Goal: Task Accomplishment & Management: Complete application form

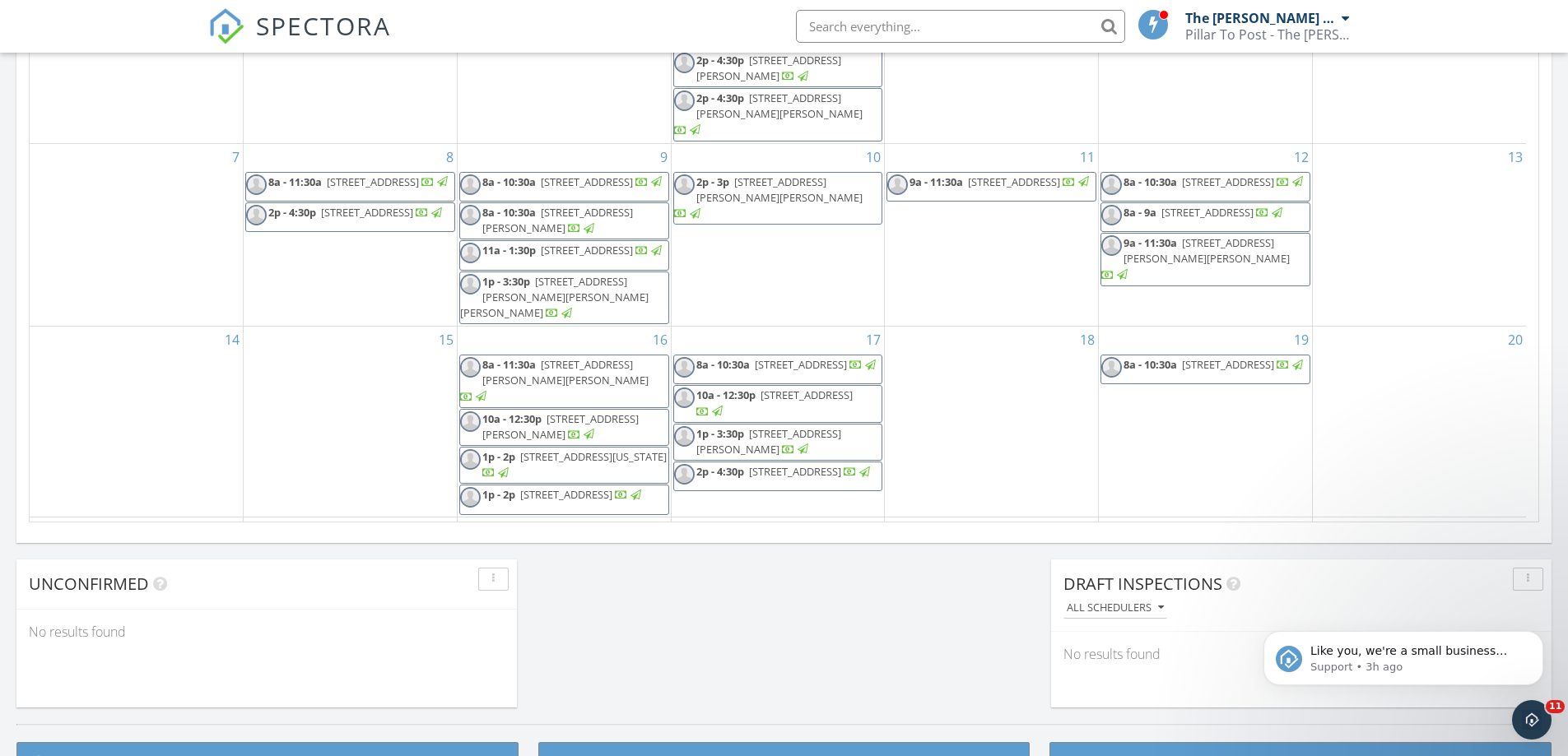
scroll to position [1523, 1593]
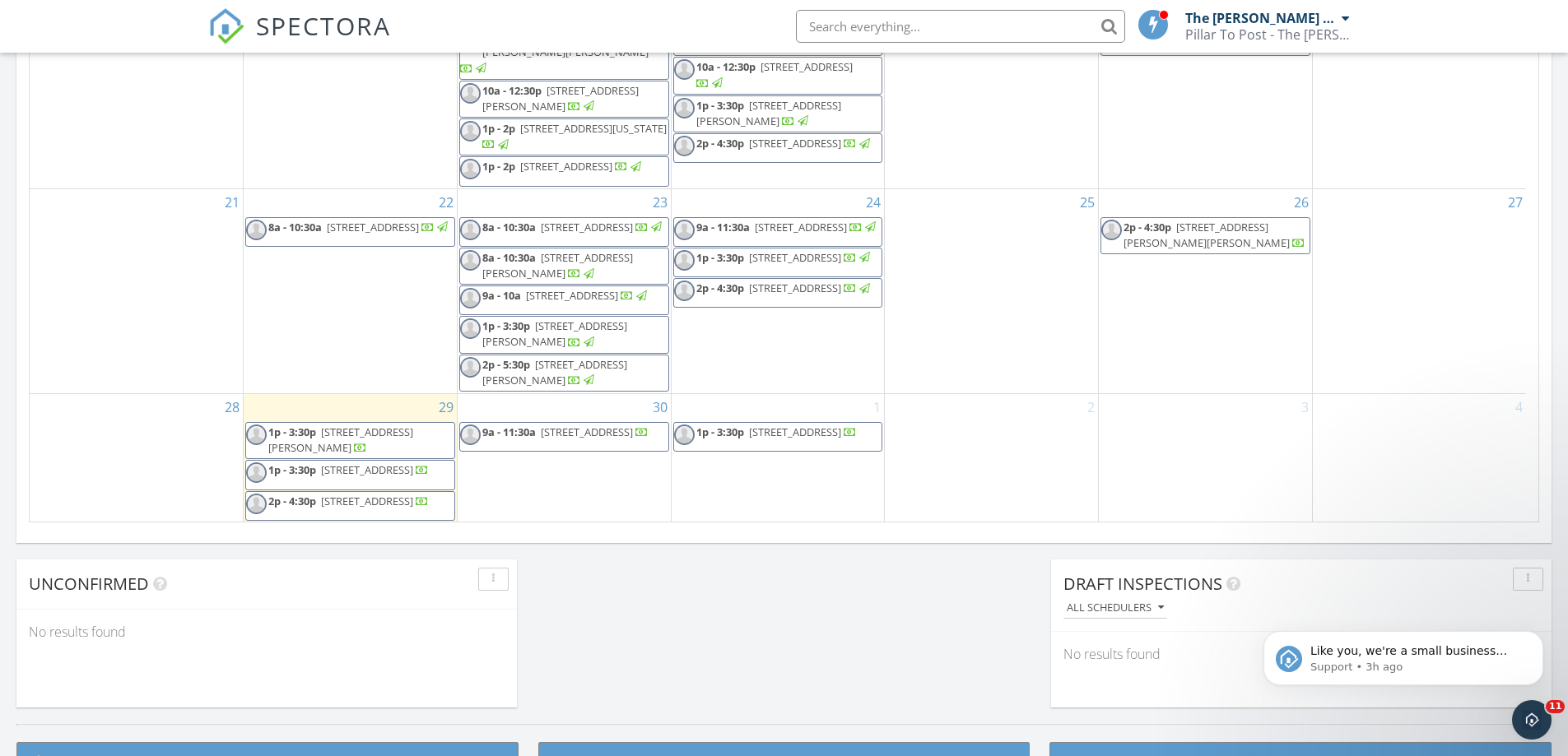
click at [617, 487] on div "30 9a - 11:30a 2860 Westridge Oaks Ct, Wildwood 63040" at bounding box center [563, 458] width 213 height 128
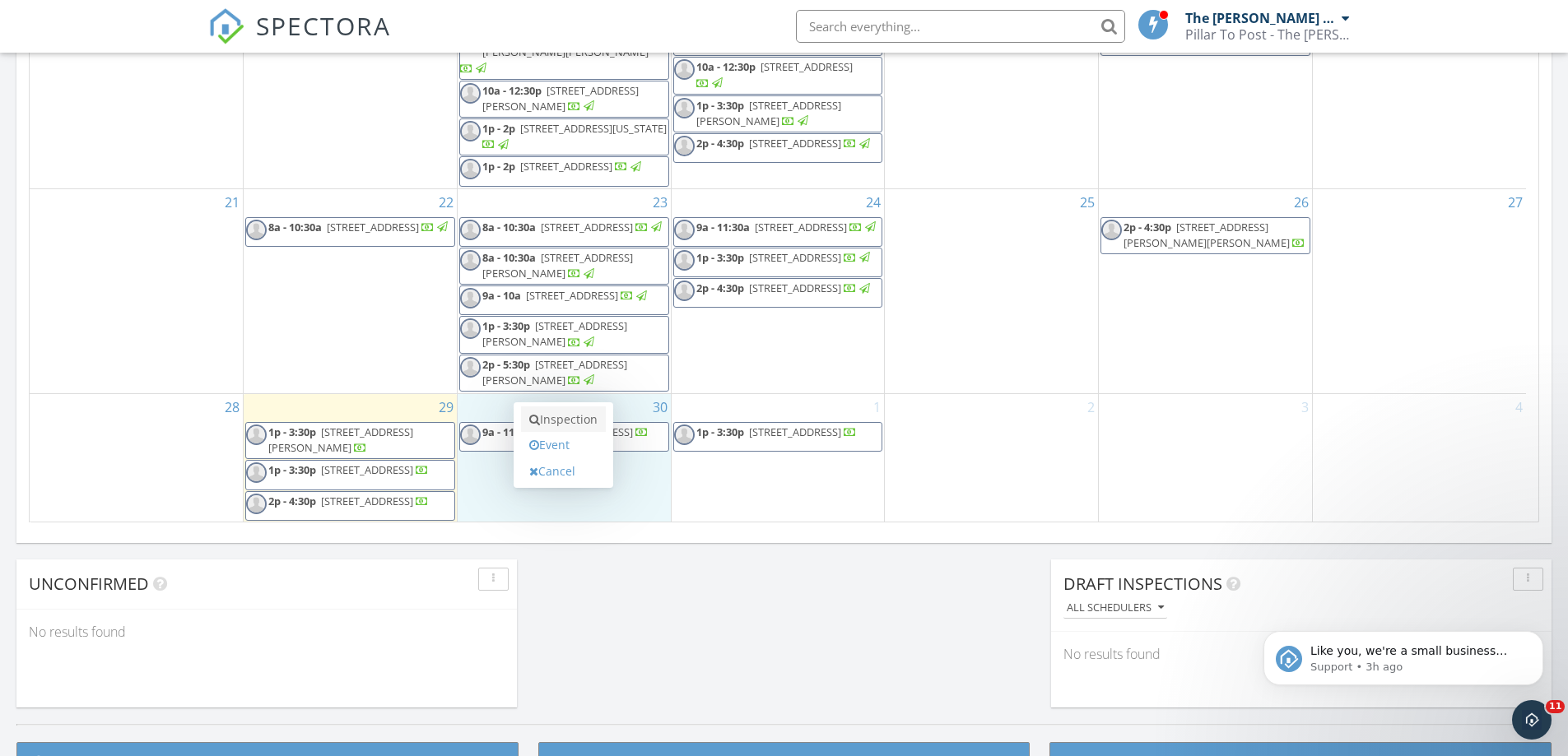
click at [594, 426] on link "Inspection" at bounding box center [563, 419] width 85 height 27
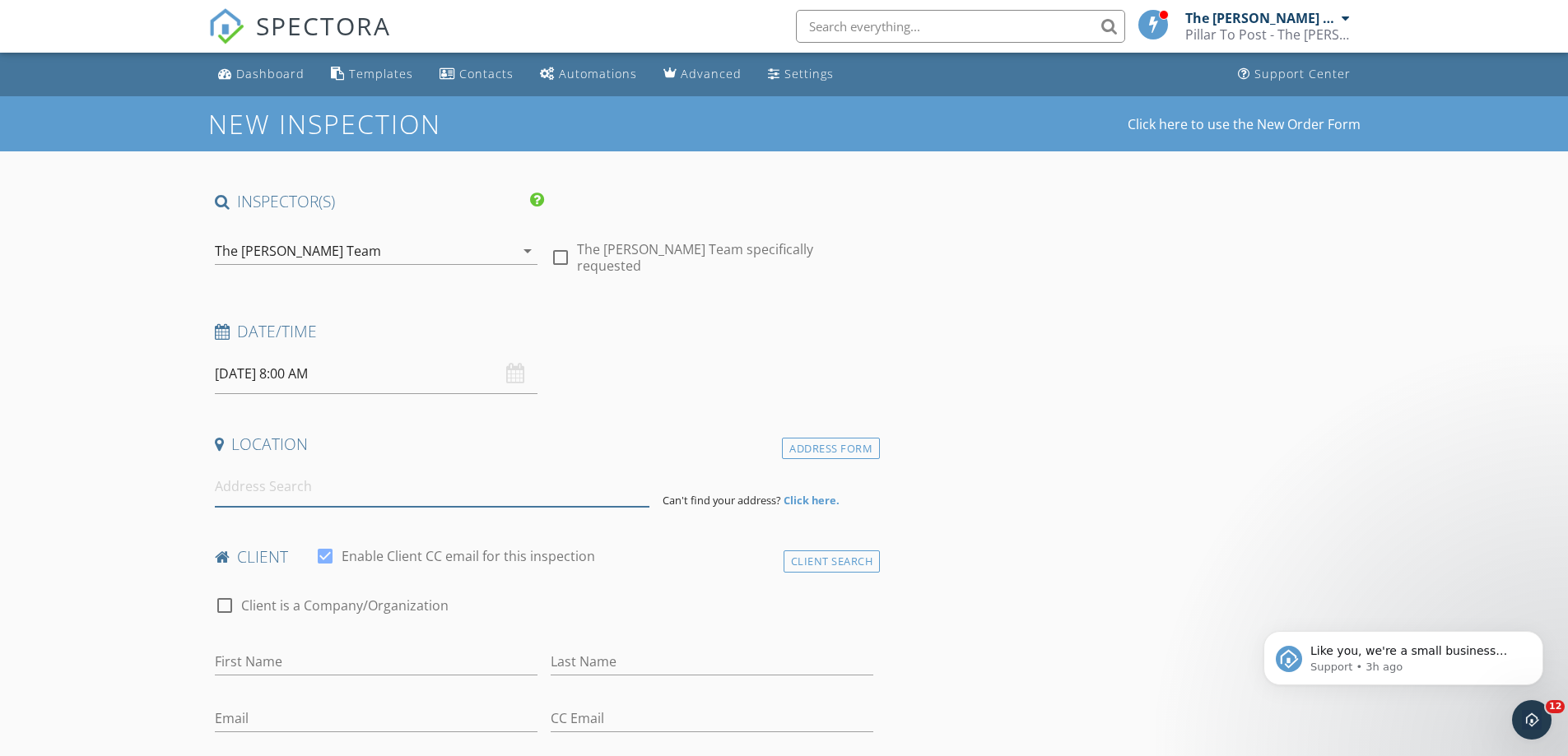
click at [454, 500] on input at bounding box center [432, 486] width 435 height 41
paste input "118 Meadow View Drive, Union, Missouri 63084"
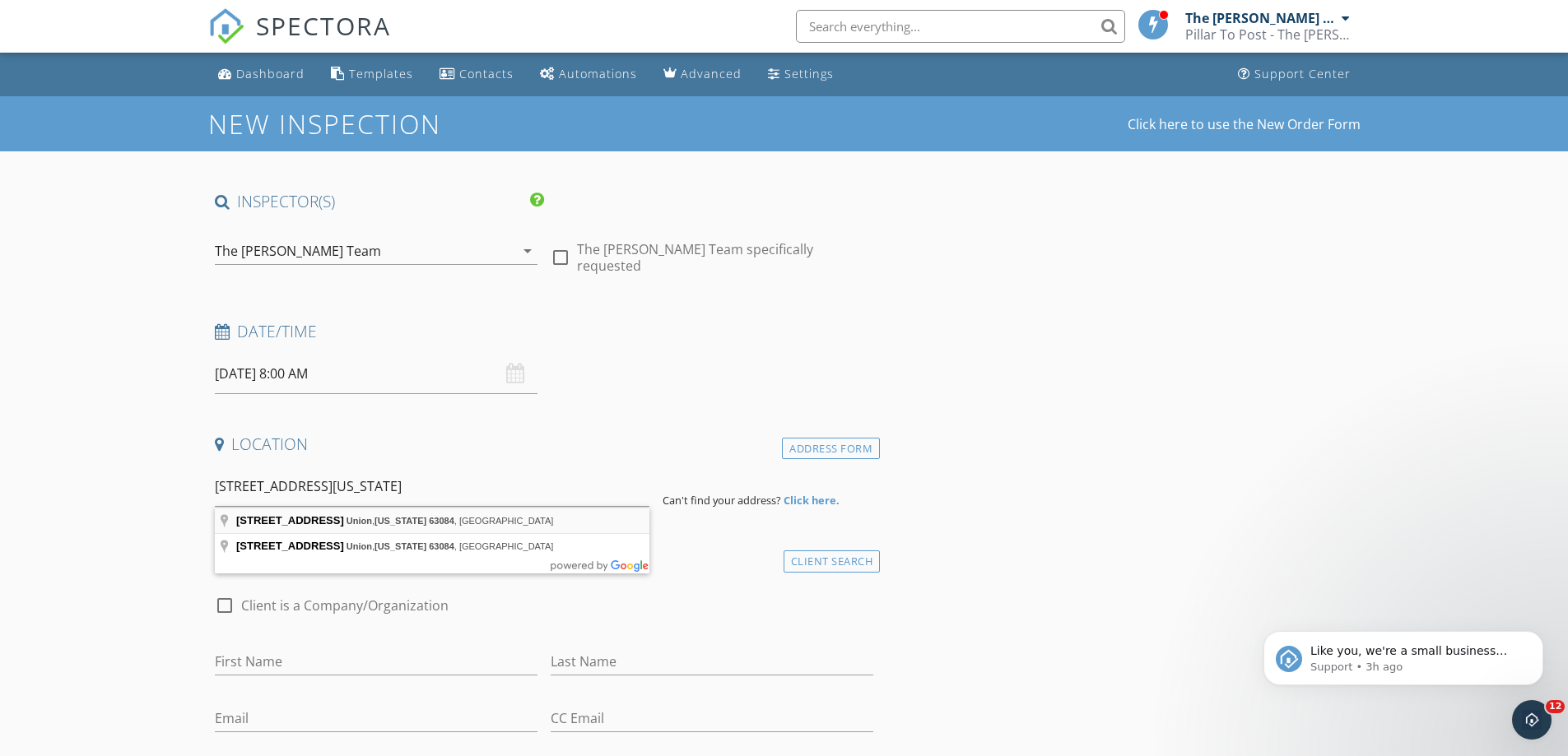
type input "118 Meadow View Drive, Union, Missouri 63084, USA"
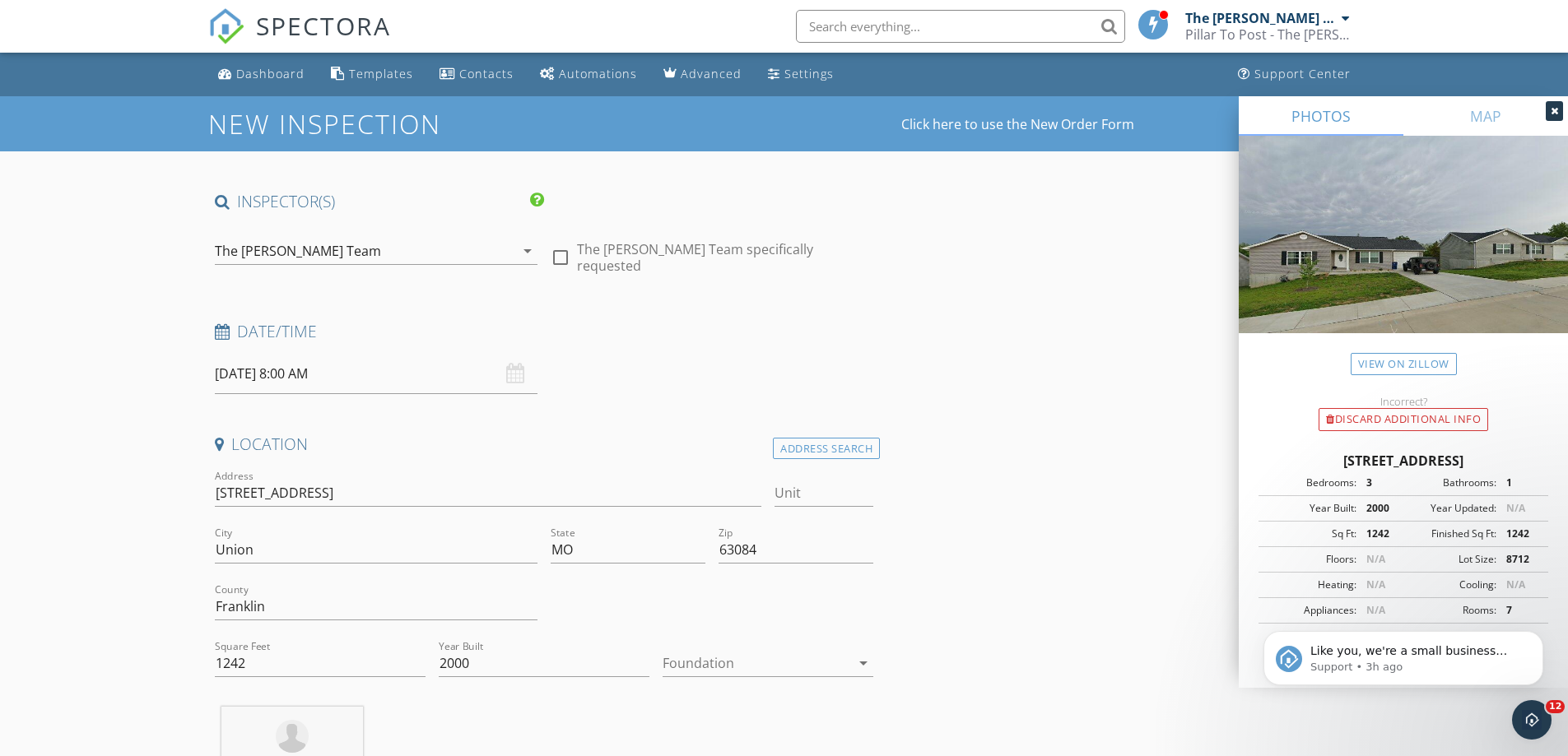
click at [350, 378] on input "09/30/2025 8:00 AM" at bounding box center [376, 374] width 322 height 41
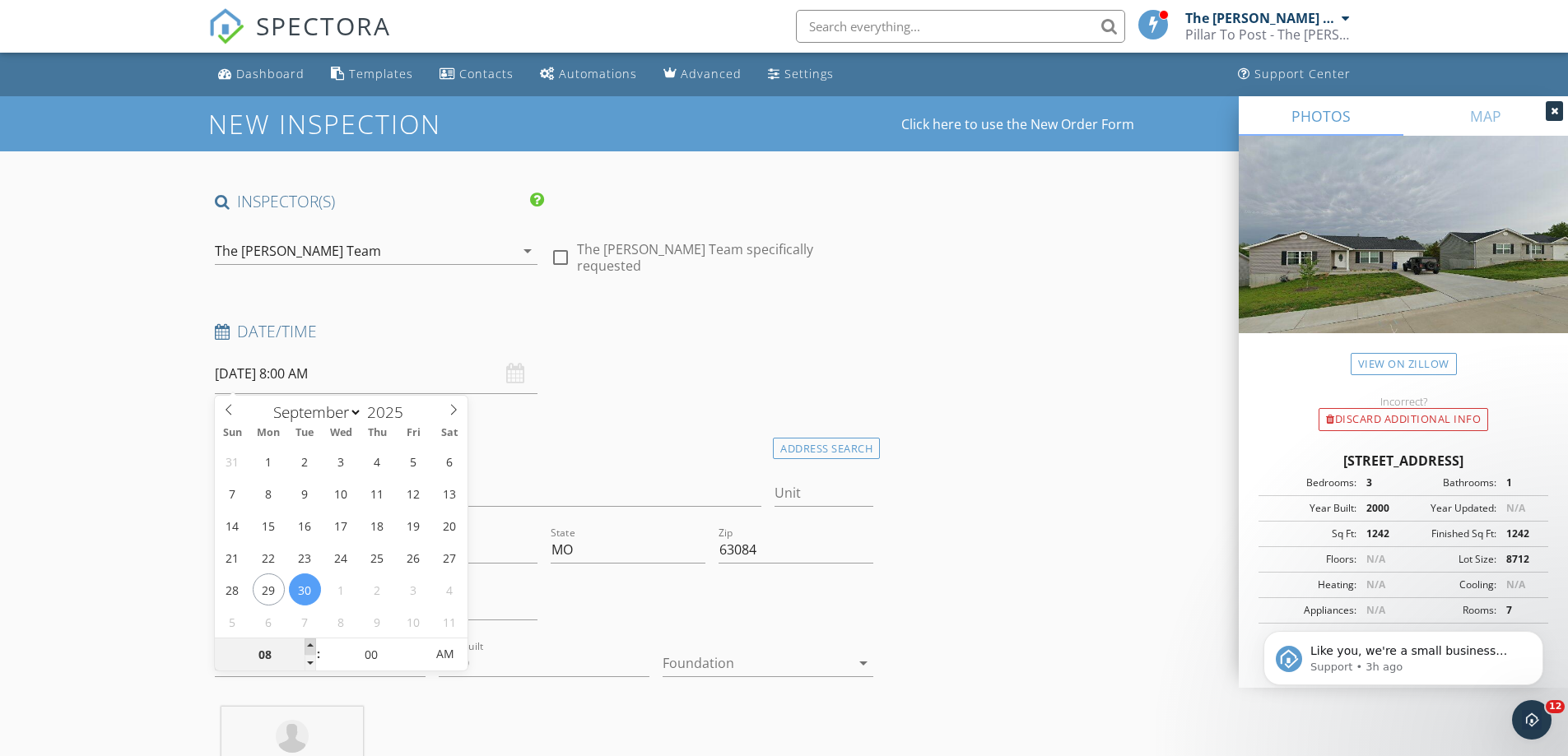
type input "09"
type input "[DATE] 9:00 AM"
click at [311, 649] on span at bounding box center [310, 647] width 11 height 17
click at [226, 540] on div "31 1 2 3 4 5 6 7 8 9 10 11 12 13 14 15 16 17 18 19 20 21 22 23 24 25 26 27 28 2…" at bounding box center [342, 541] width 253 height 193
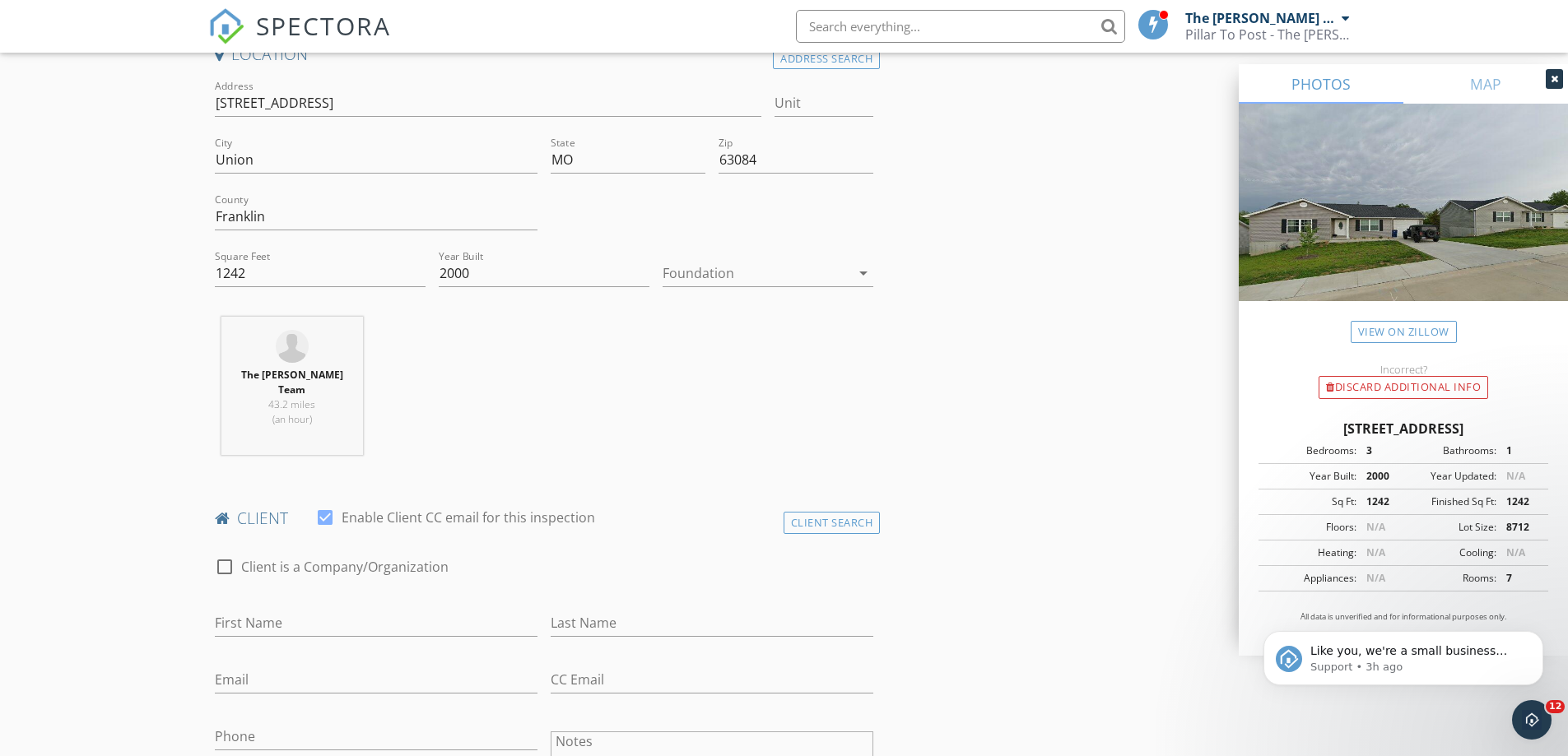
scroll to position [576, 0]
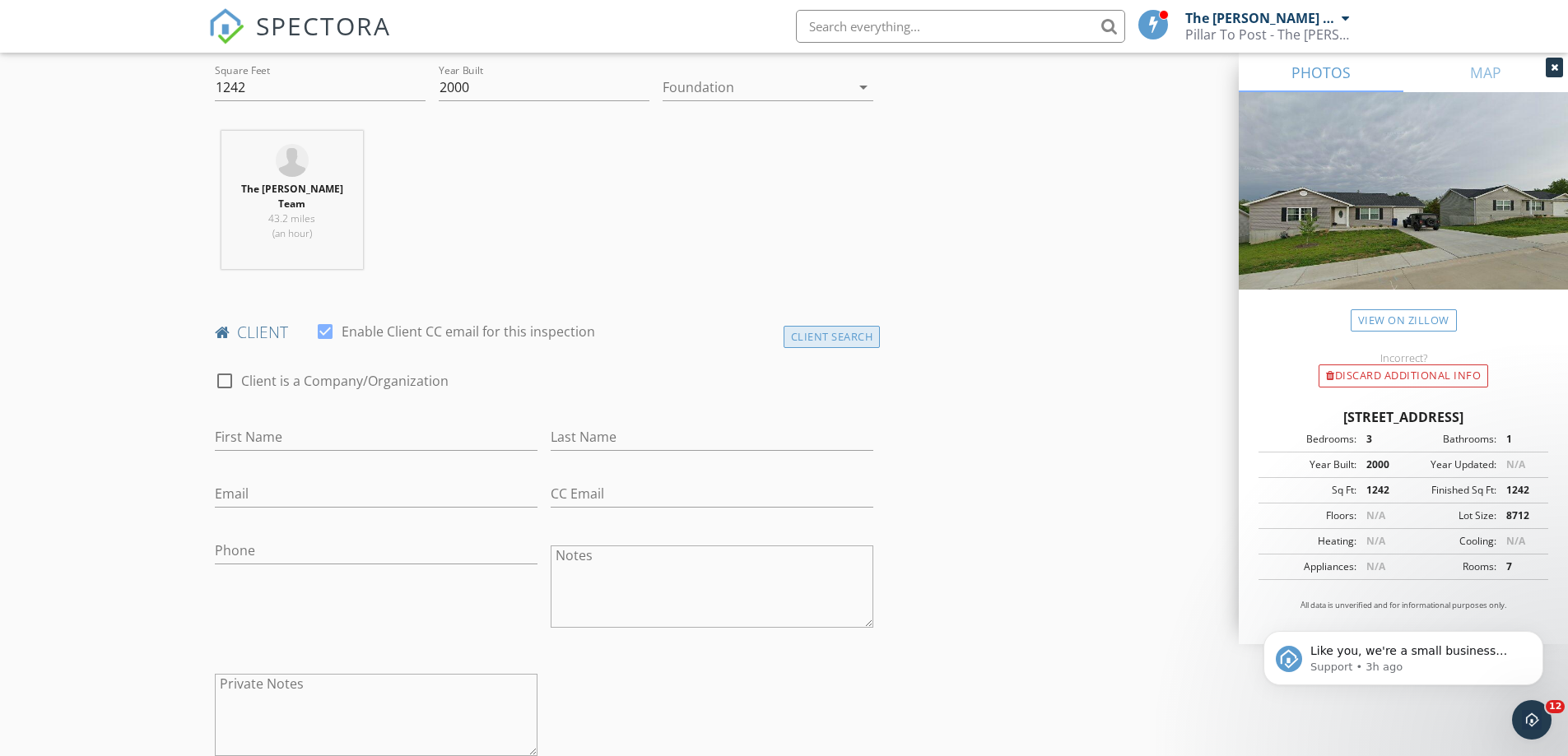
click at [809, 328] on div "Client Search" at bounding box center [831, 337] width 97 height 22
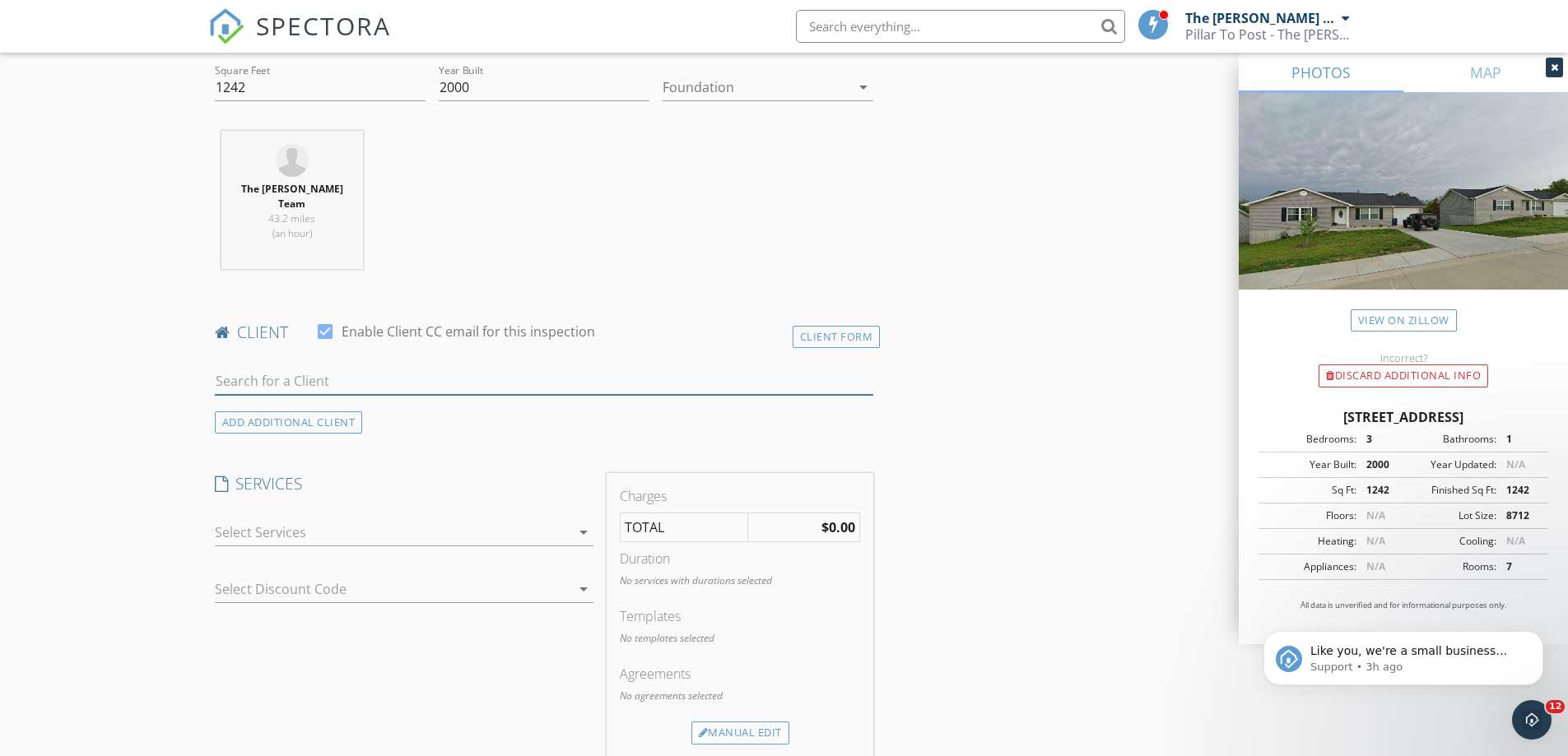
click at [429, 369] on input "text" at bounding box center [545, 380] width 659 height 27
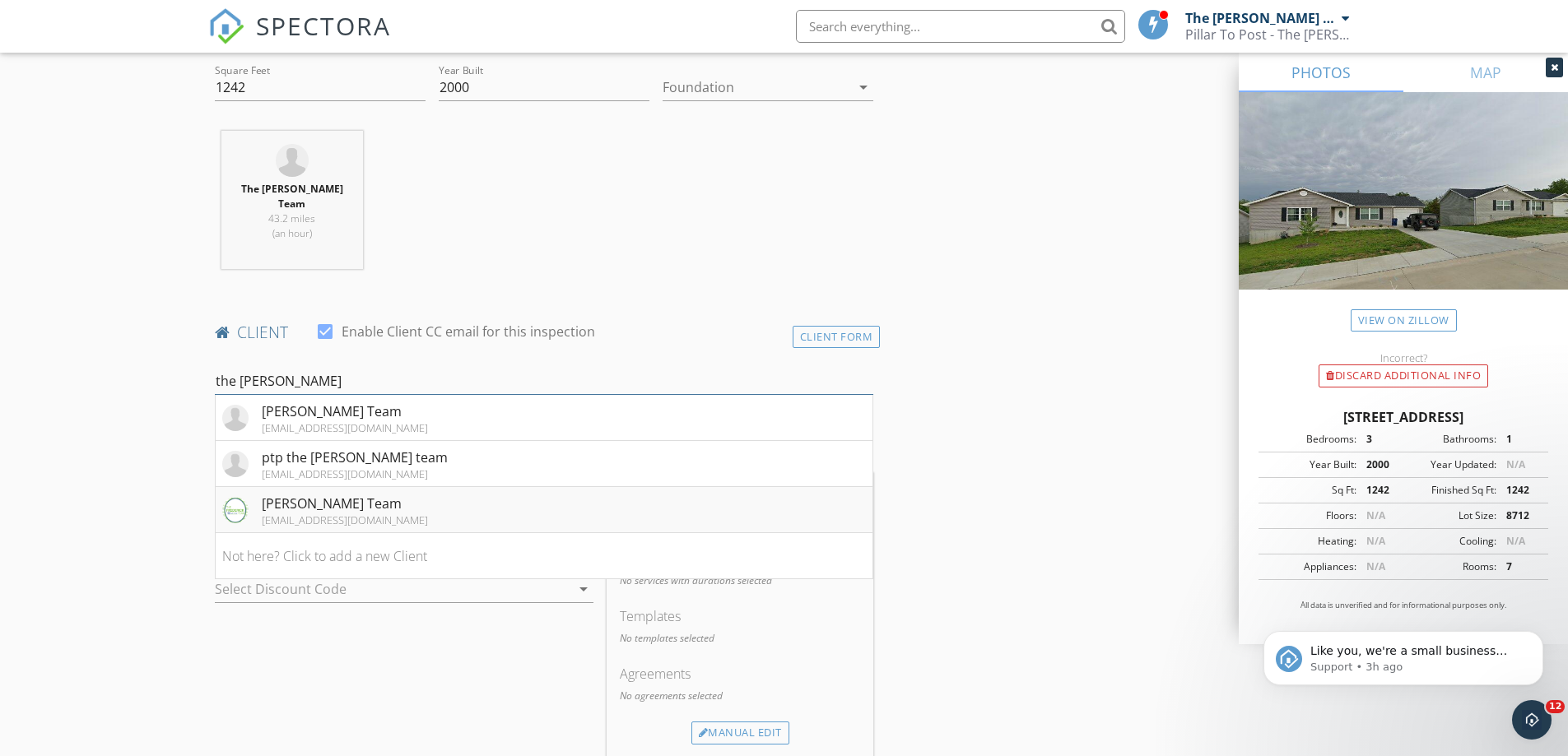
type input "the fred"
click at [349, 494] on div "[PERSON_NAME] Team" at bounding box center [344, 503] width 166 height 19
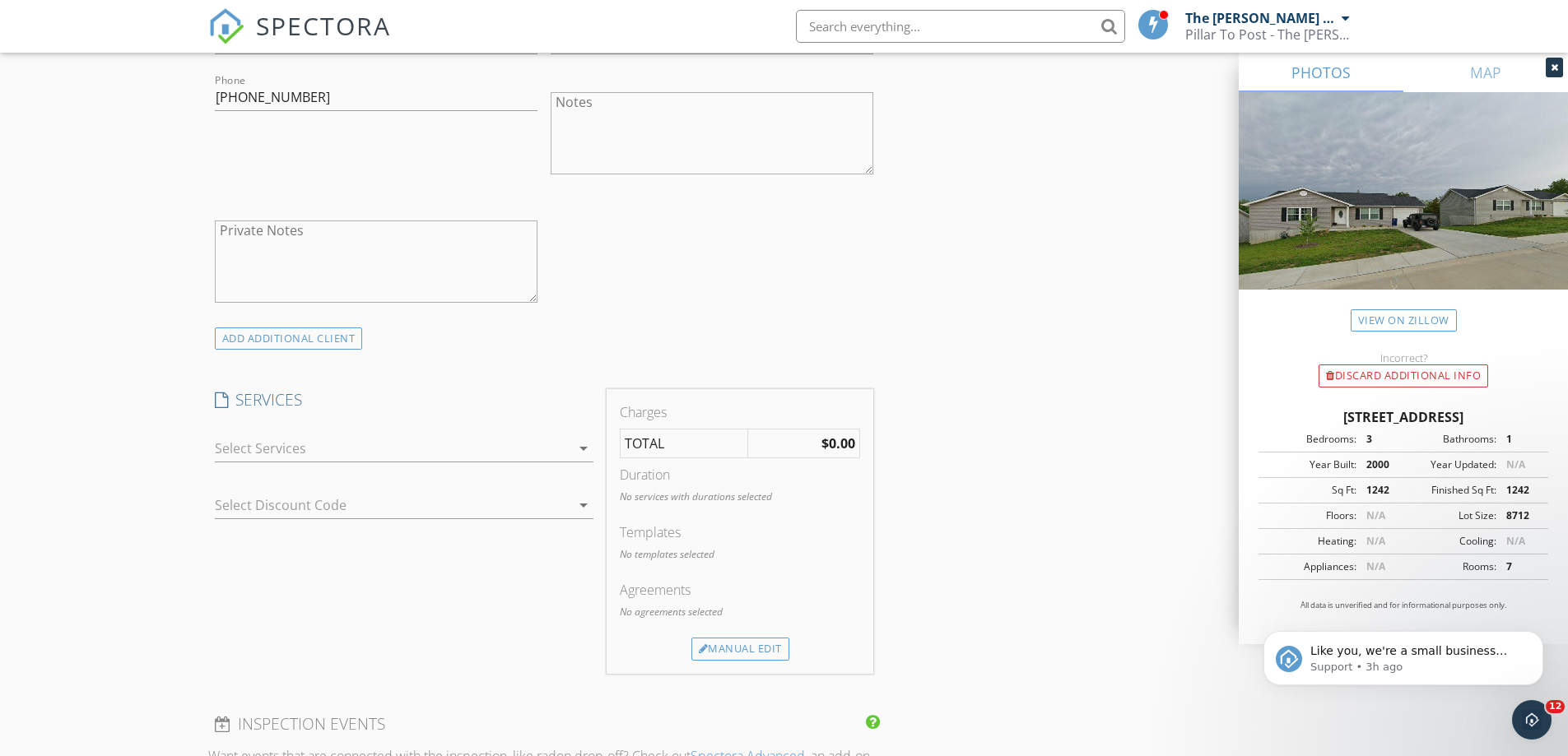
scroll to position [1070, 0]
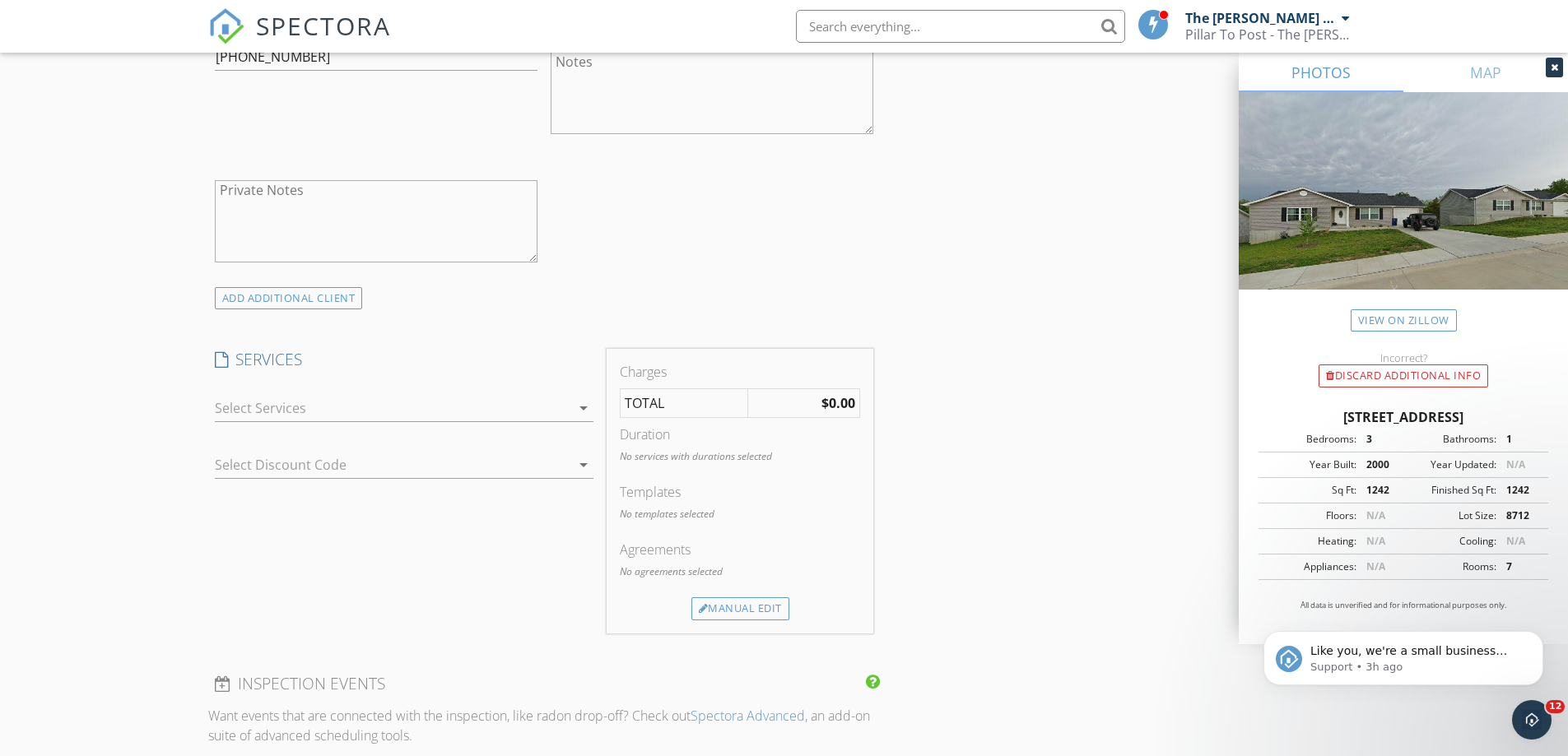
click at [317, 395] on div at bounding box center [392, 408] width 356 height 27
click at [317, 404] on div "Radon Test" at bounding box center [298, 414] width 70 height 19
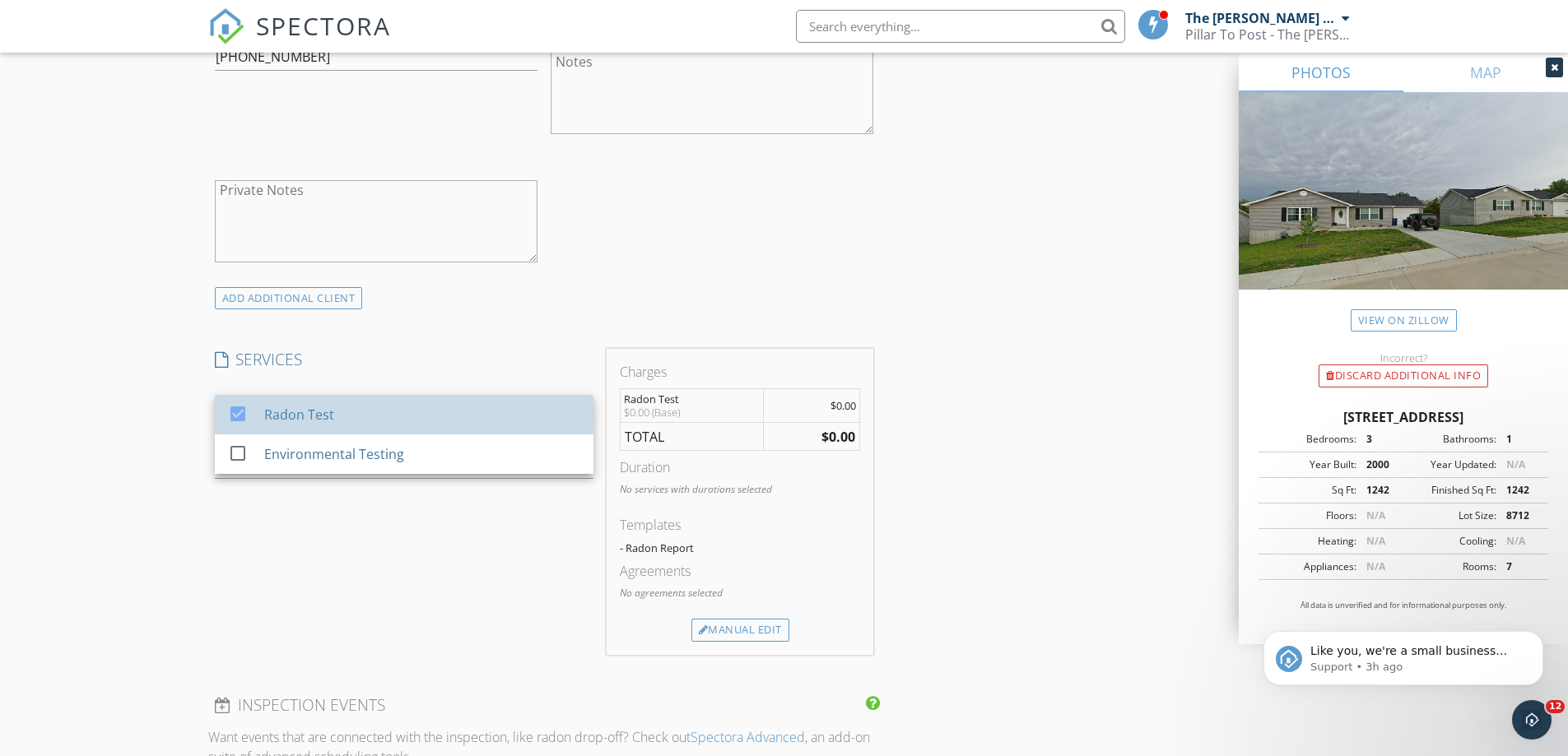
click at [125, 355] on div "New Inspection Click here to use the New Order Form INSPECTOR(S) check_box The …" at bounding box center [784, 461] width 1568 height 2868
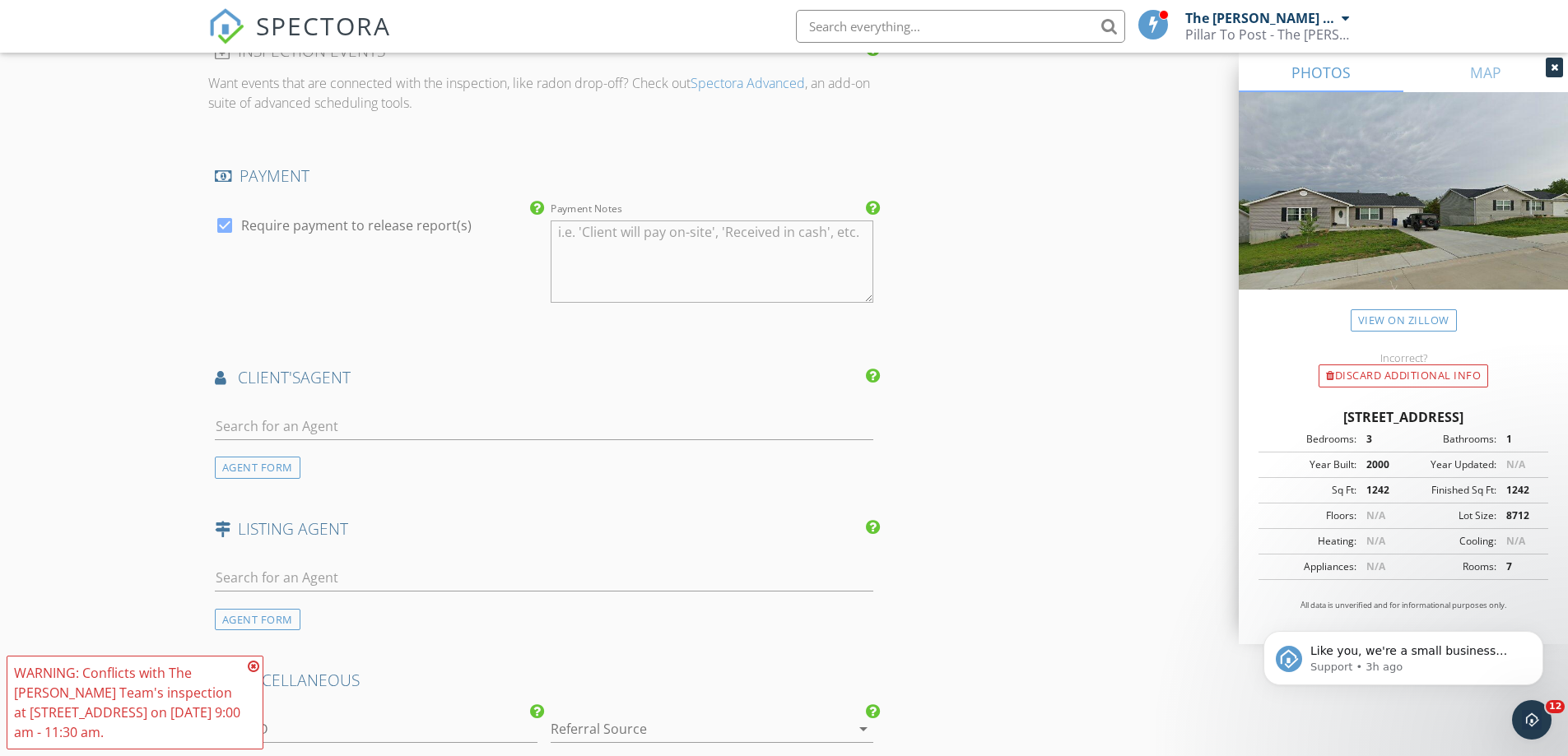
scroll to position [1727, 0]
click at [242, 666] on div "WARNING: Conflicts with The Frederick Team's inspection at 2860 Westridge Oaks …" at bounding box center [128, 702] width 229 height 79
click at [252, 664] on icon at bounding box center [253, 666] width 11 height 13
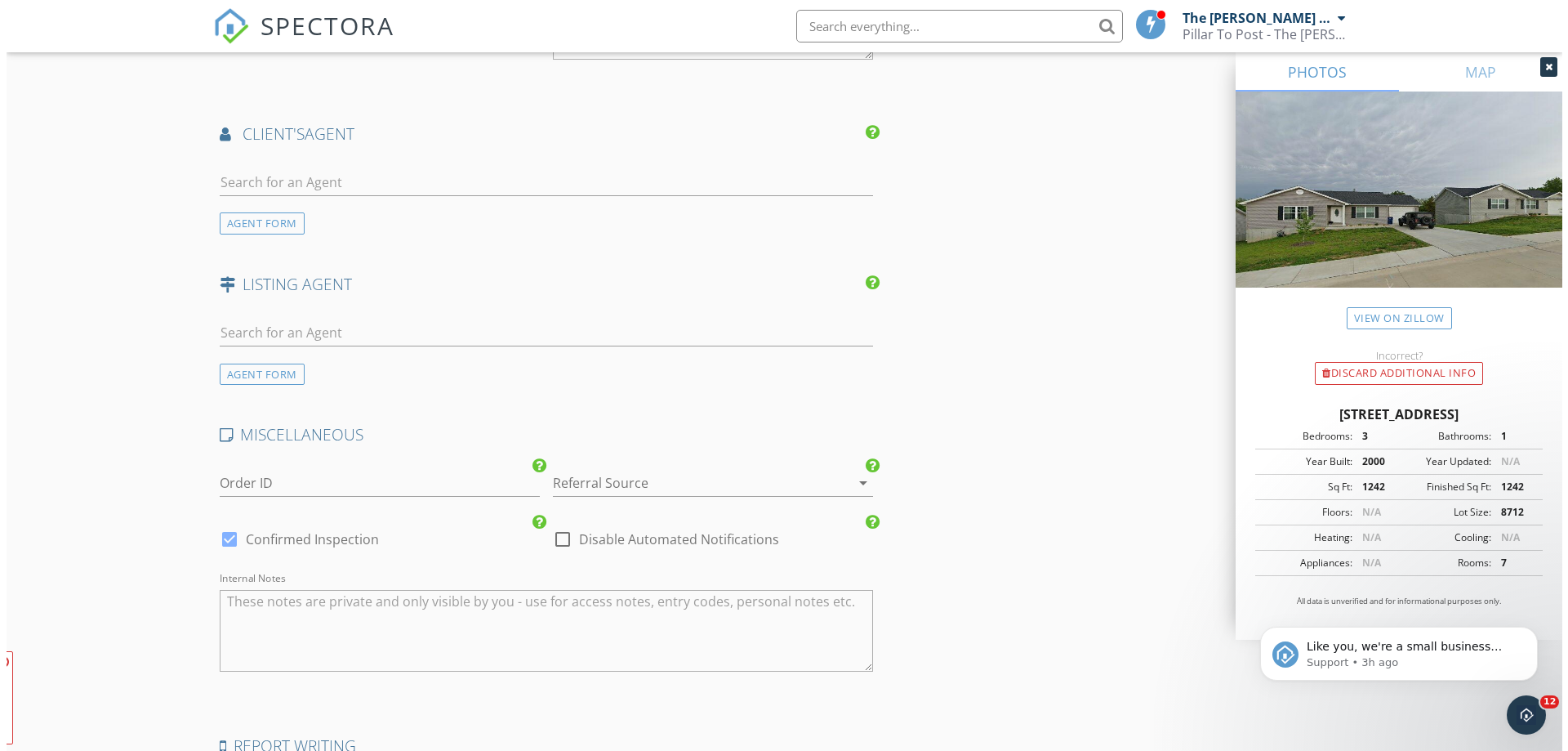
scroll to position [2179, 0]
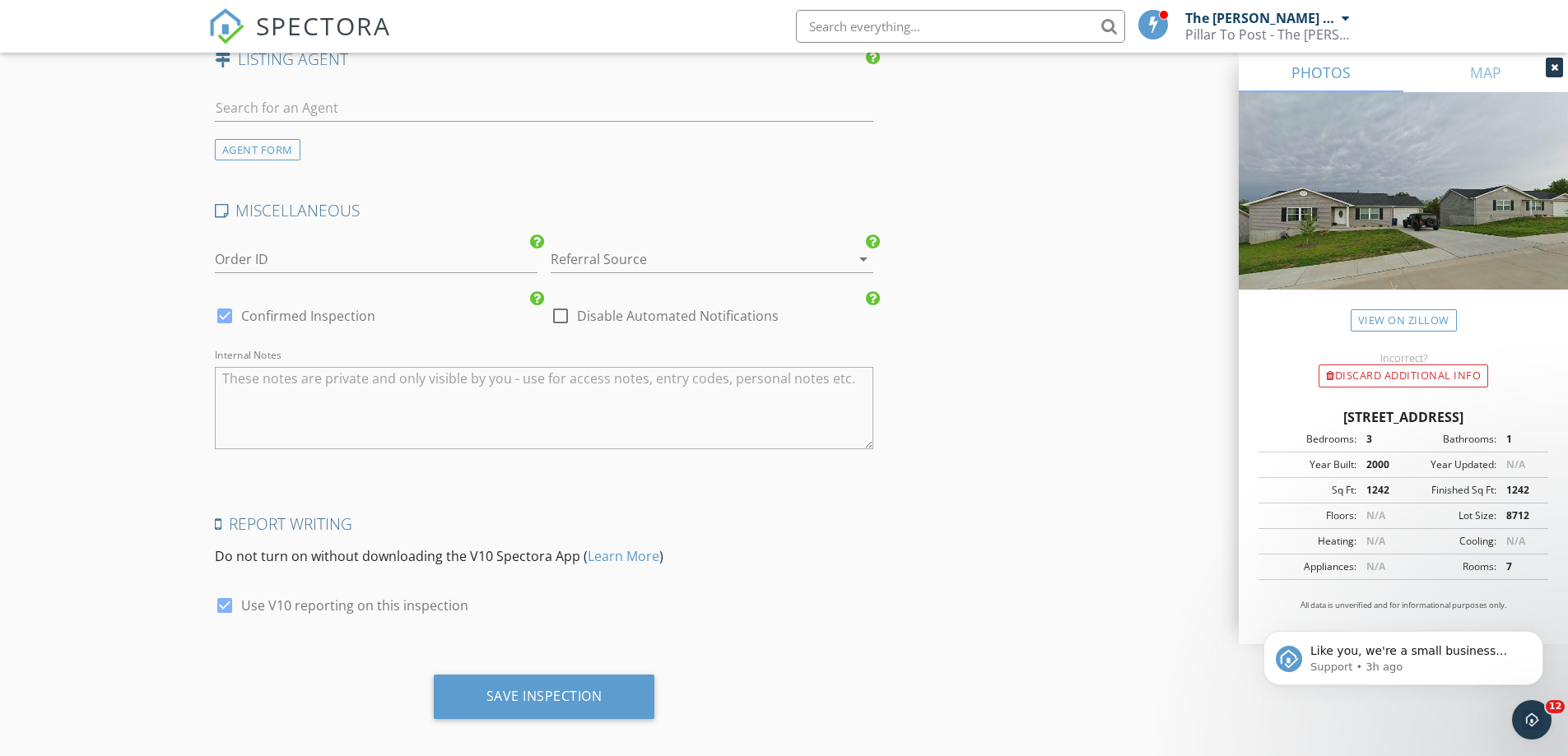
click at [583, 307] on label "Disable Automated Notifications" at bounding box center [678, 316] width 201 height 17
checkbox input "true"
click at [571, 688] on div "Save Inspection" at bounding box center [545, 696] width 116 height 17
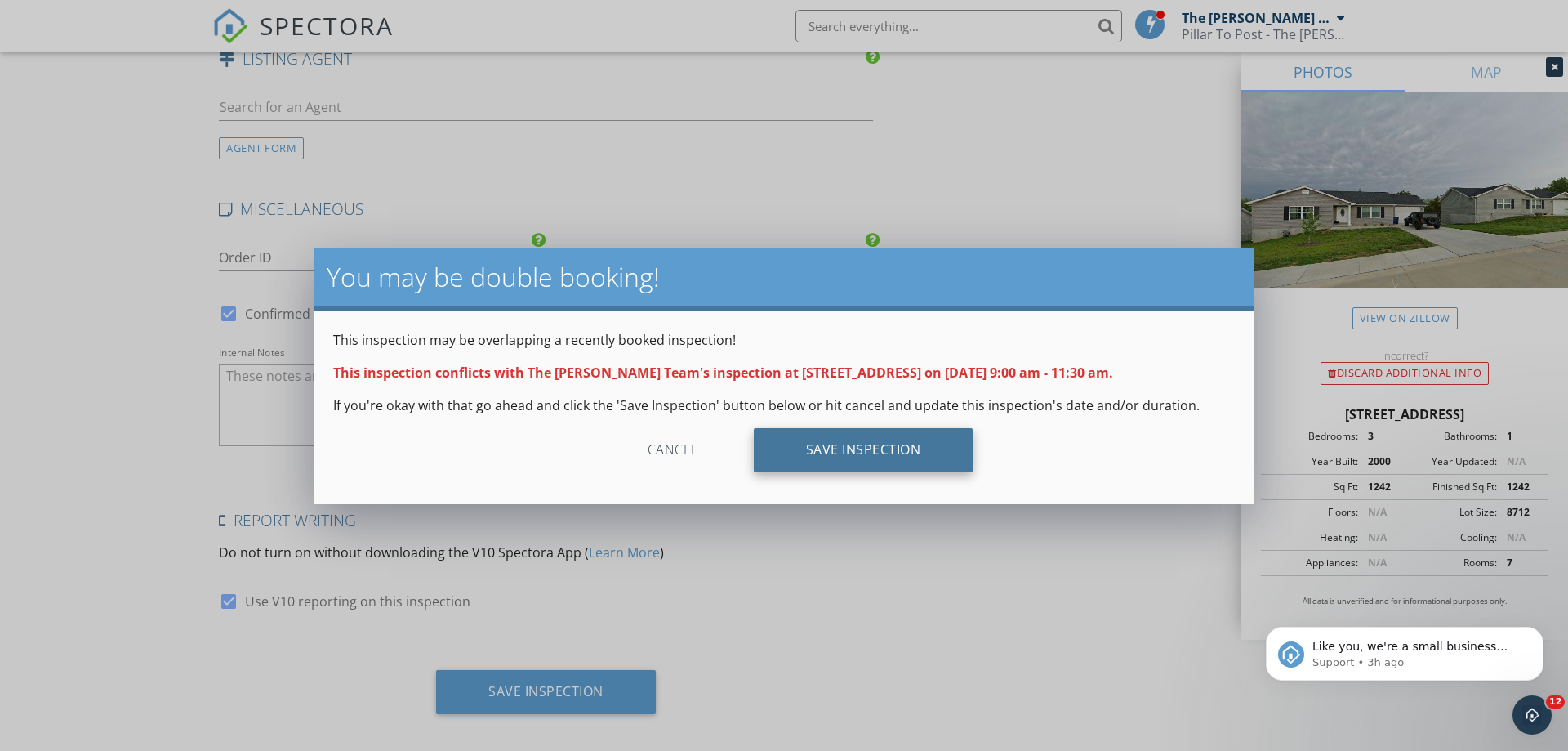
click at [867, 454] on div "Save Inspection" at bounding box center [864, 450] width 220 height 44
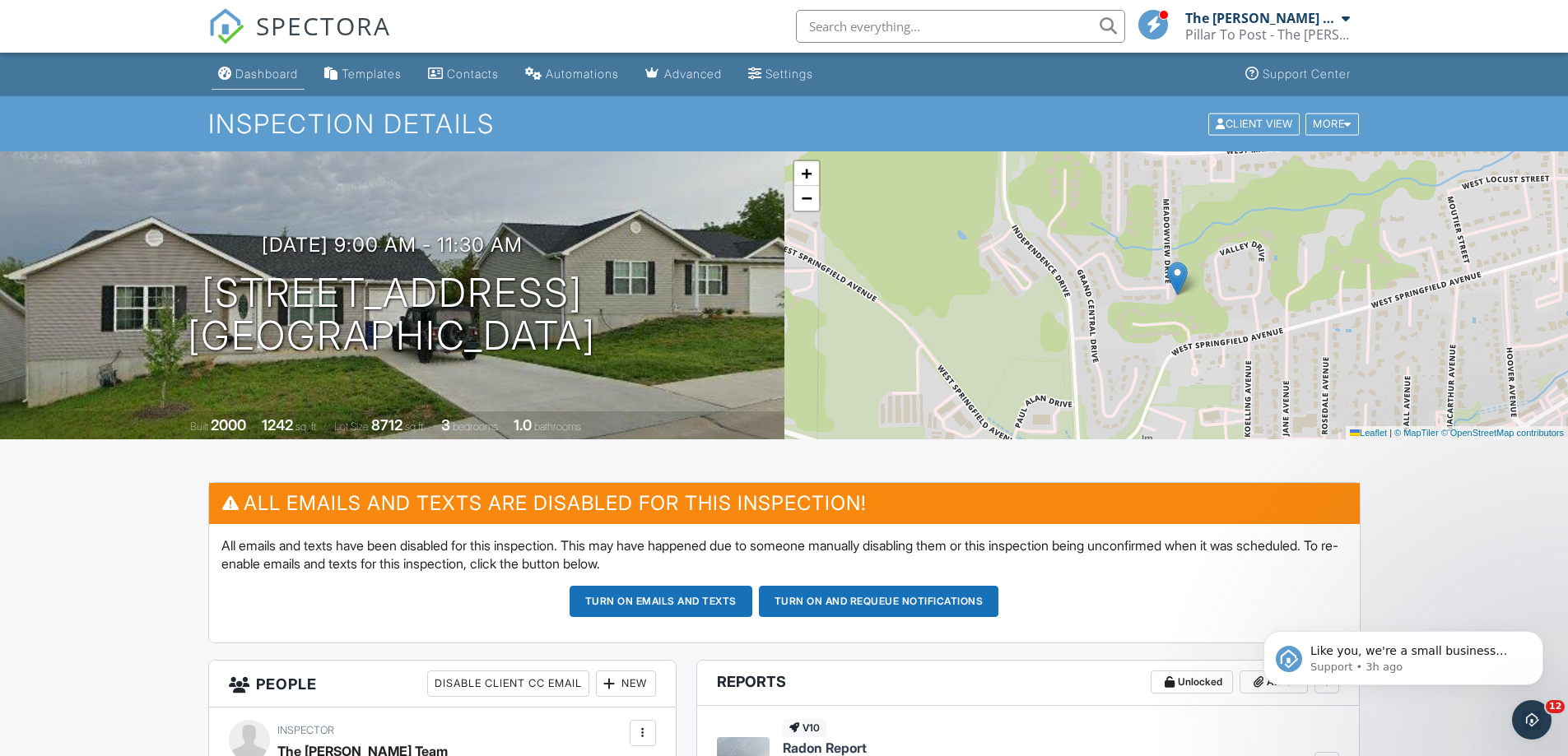
click at [248, 68] on div "Dashboard" at bounding box center [267, 73] width 63 height 14
